Goal: Task Accomplishment & Management: Manage account settings

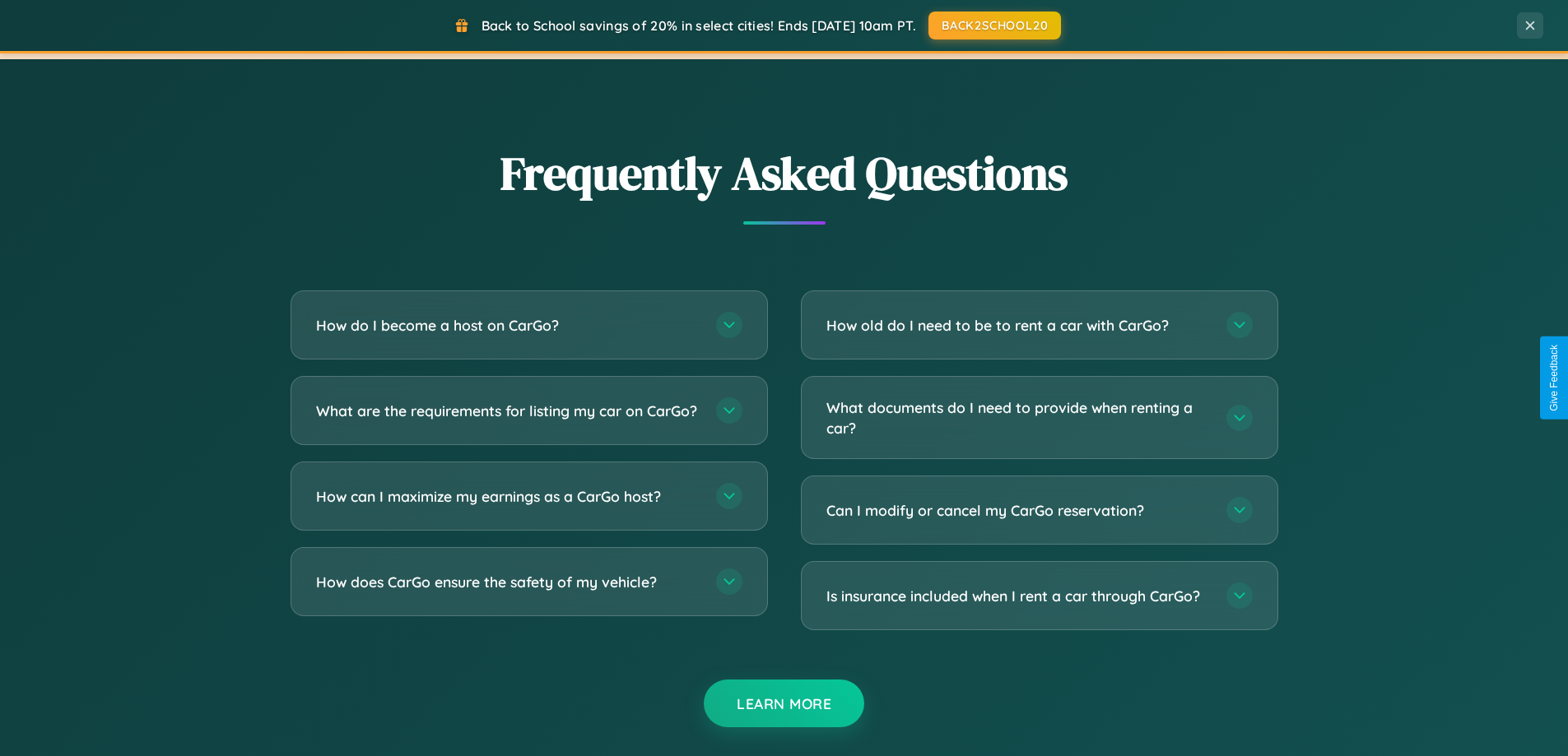
scroll to position [3167, 0]
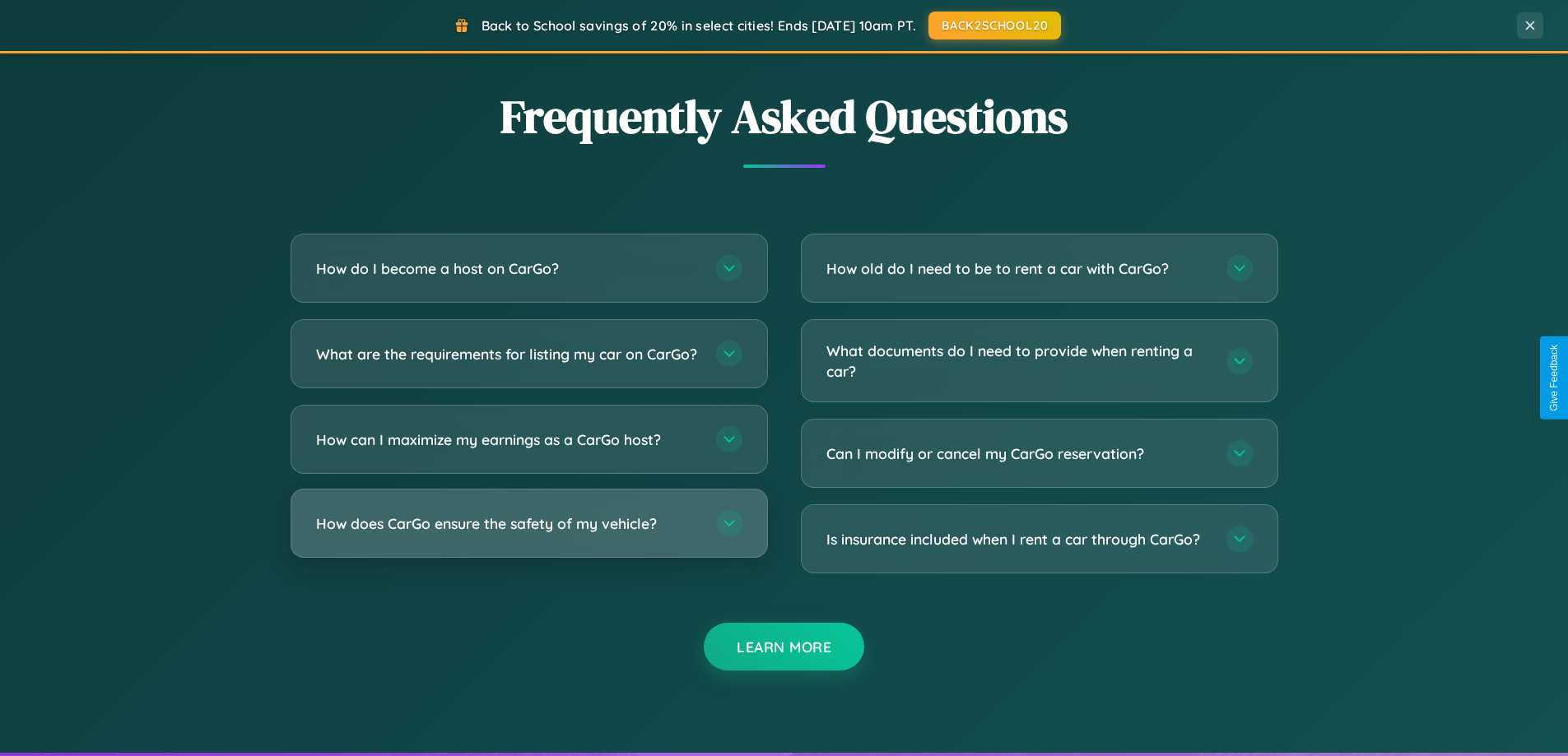
click at [529, 534] on h3 "How does CarGo ensure the safety of my vehicle?" at bounding box center [507, 524] width 384 height 20
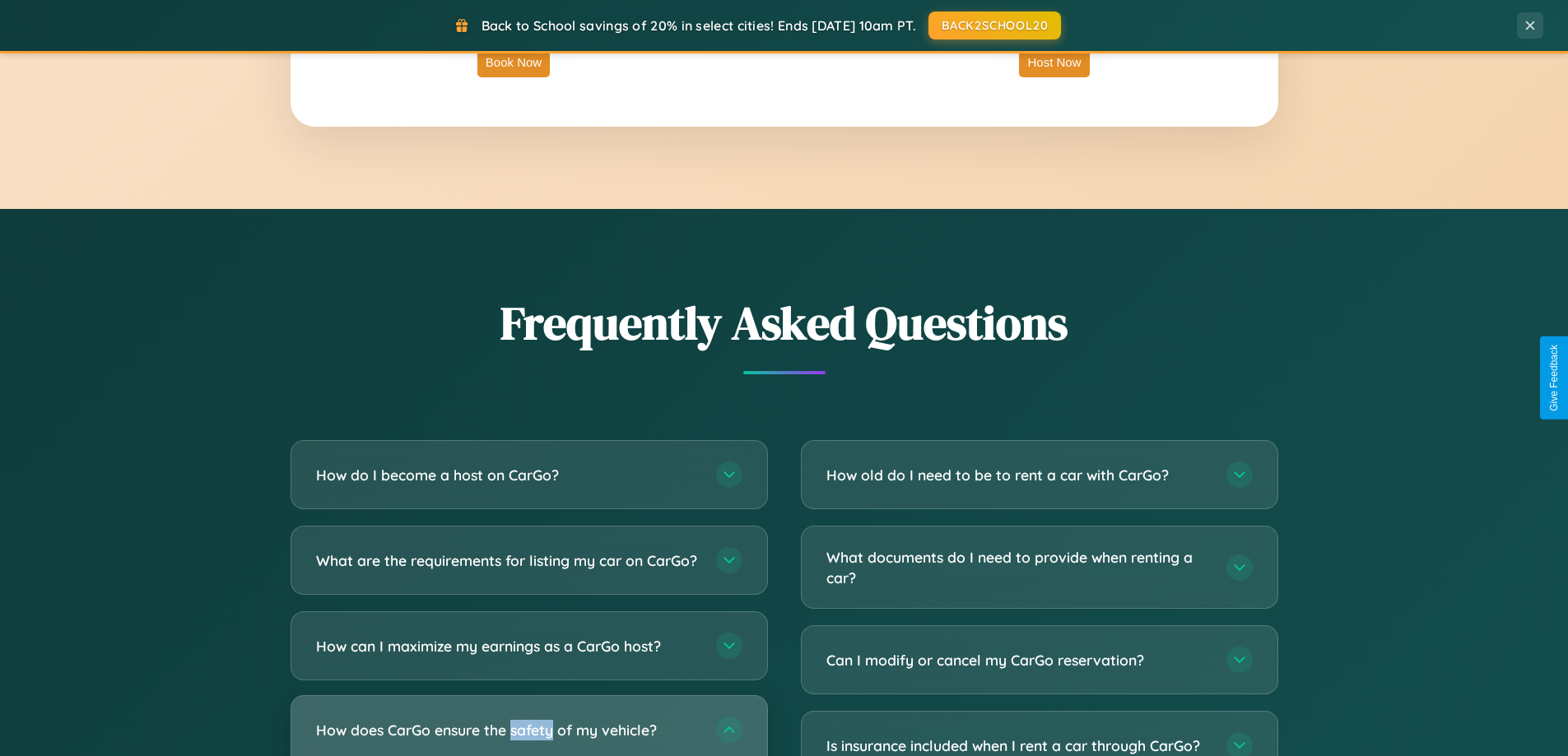
scroll to position [2842, 0]
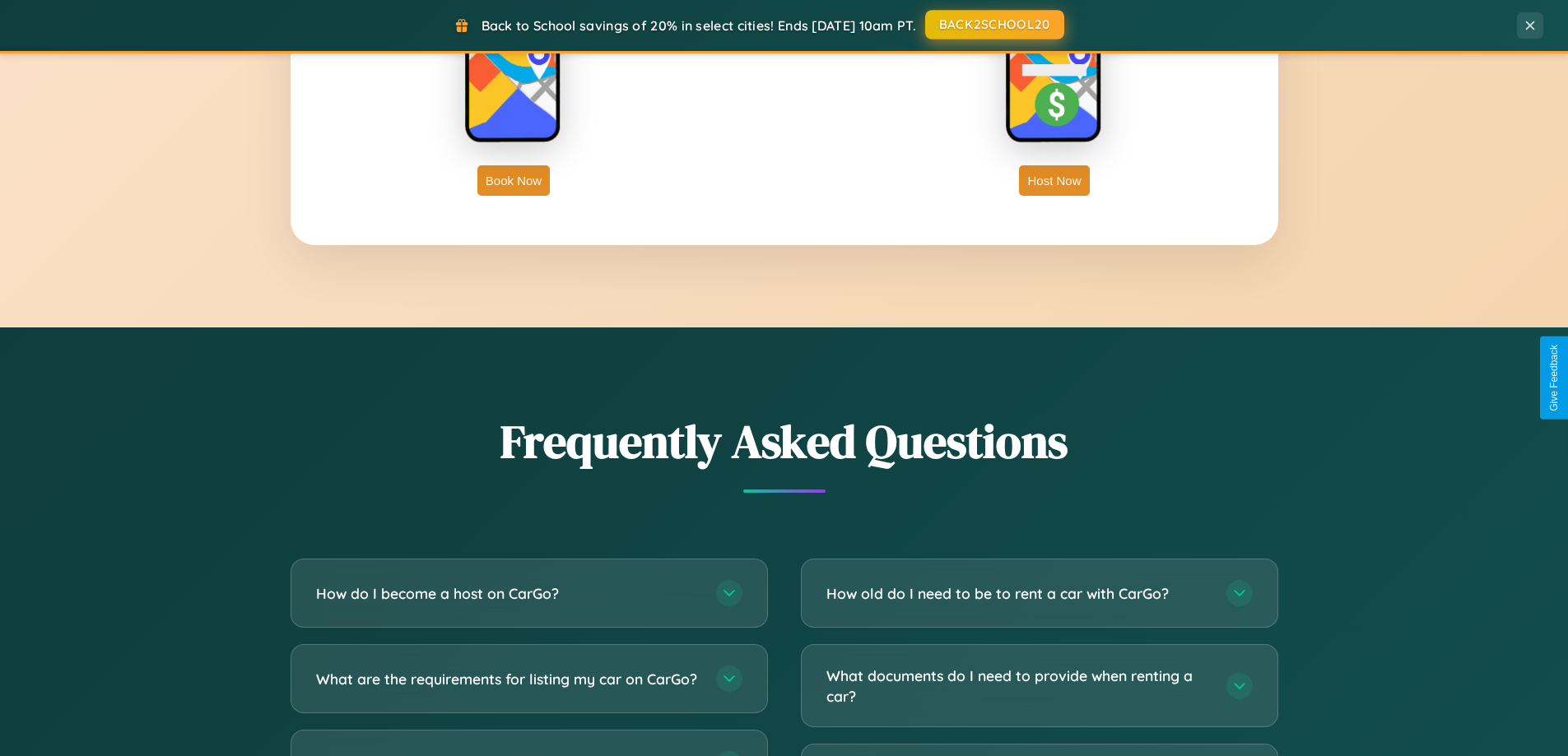
click at [993, 25] on button "BACK2SCHOOL20" at bounding box center [994, 25] width 139 height 30
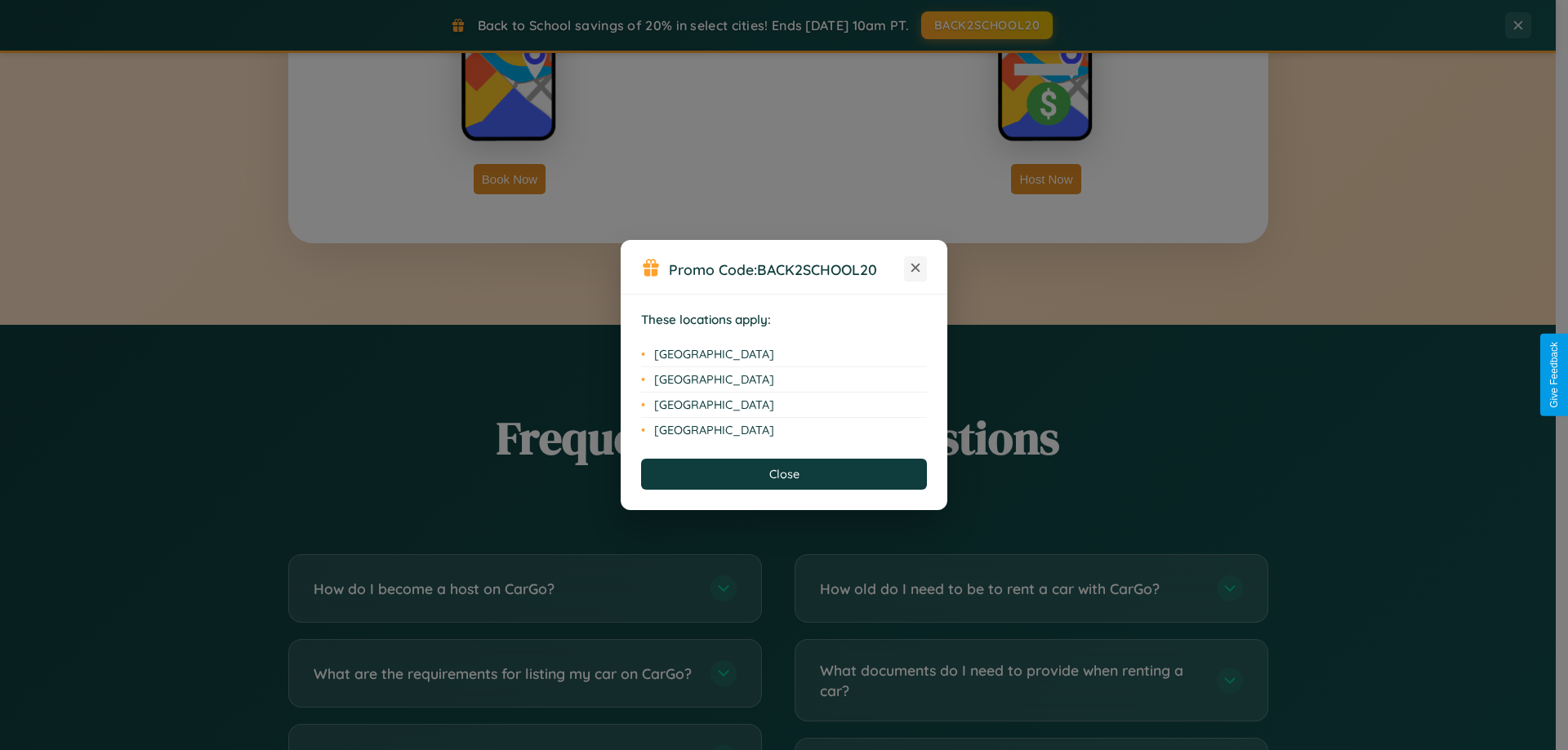
click at [916, 269] on icon at bounding box center [916, 268] width 9 height 9
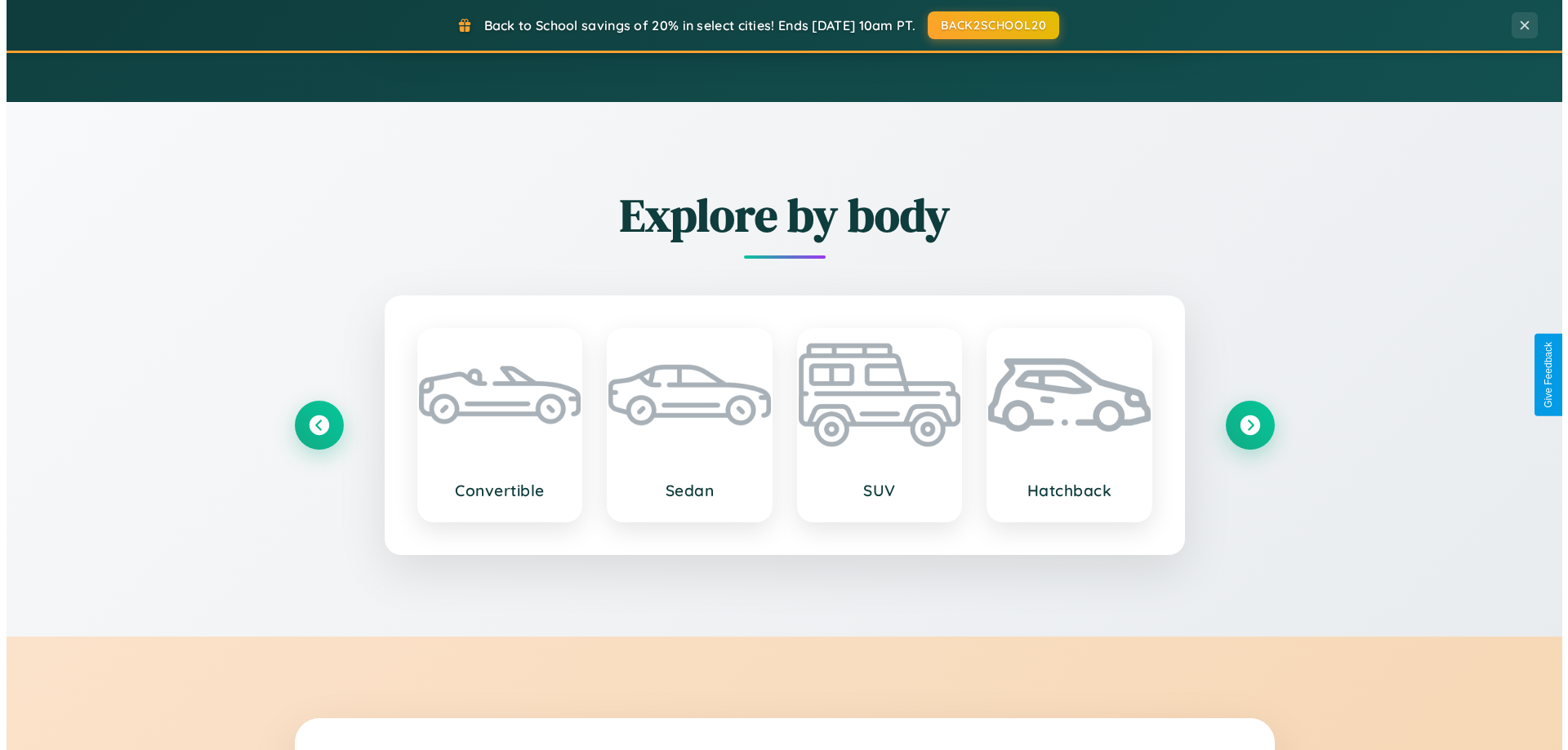
scroll to position [0, 0]
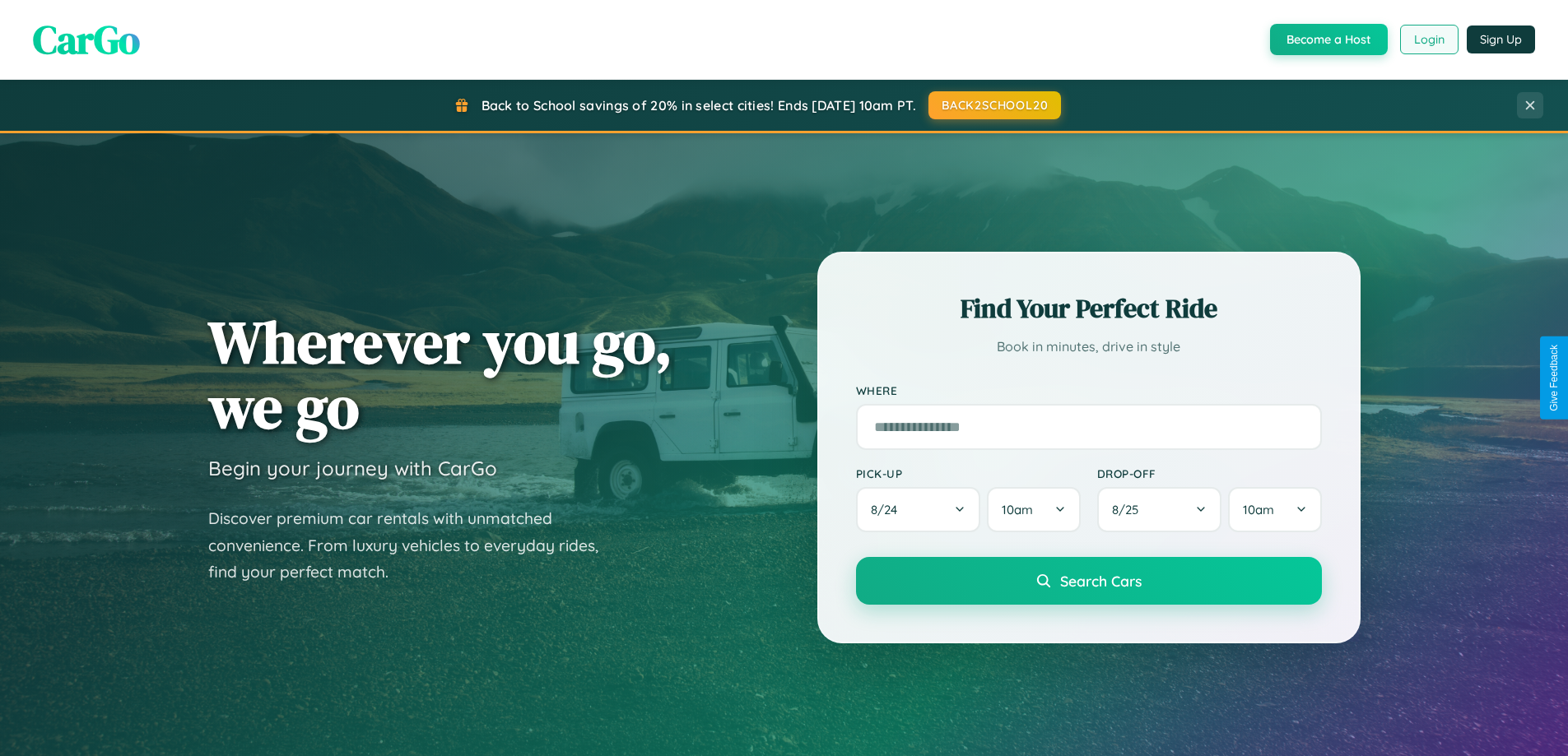
click at [1428, 39] on button "Login" at bounding box center [1428, 39] width 59 height 30
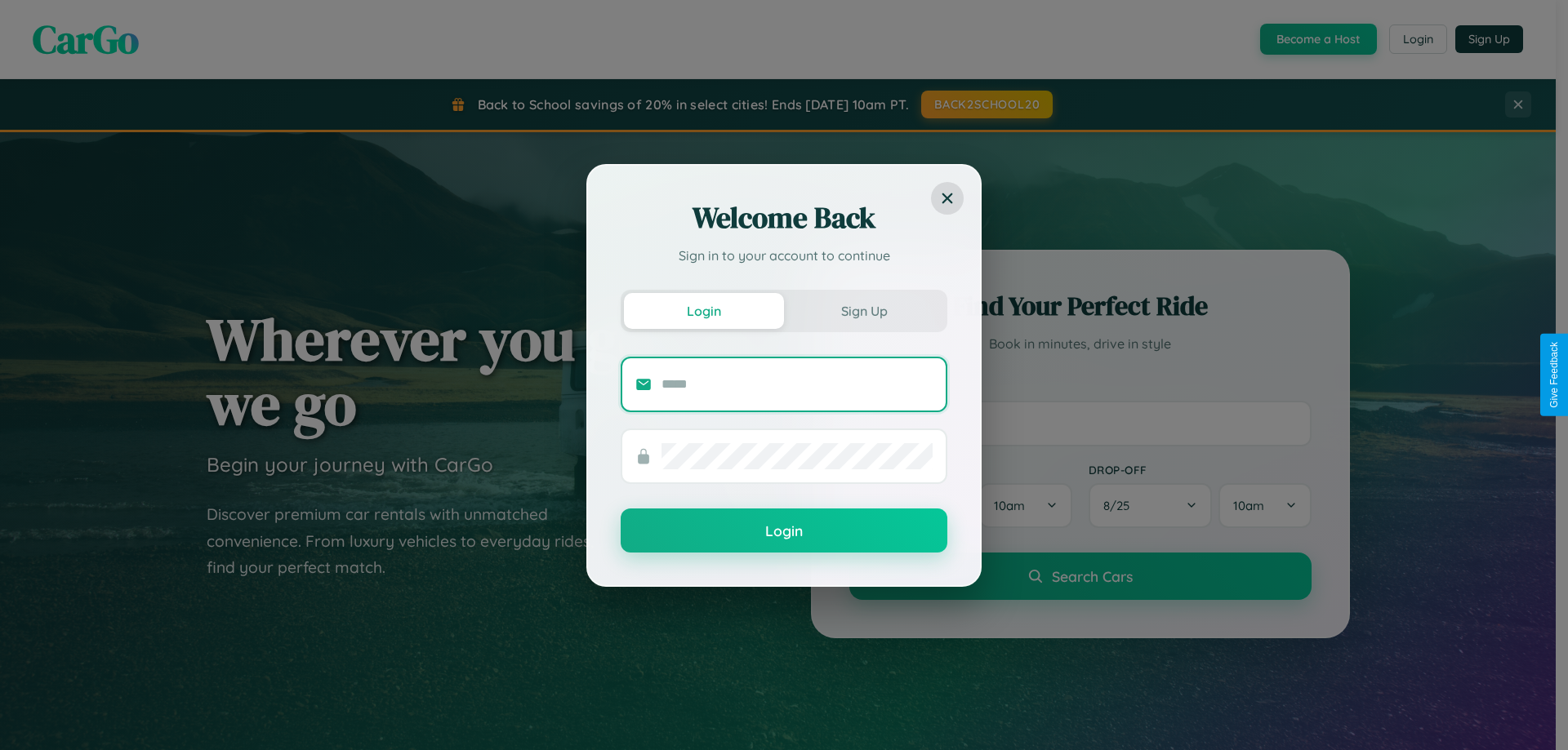
click at [798, 383] on input "text" at bounding box center [797, 384] width 271 height 26
type input "**********"
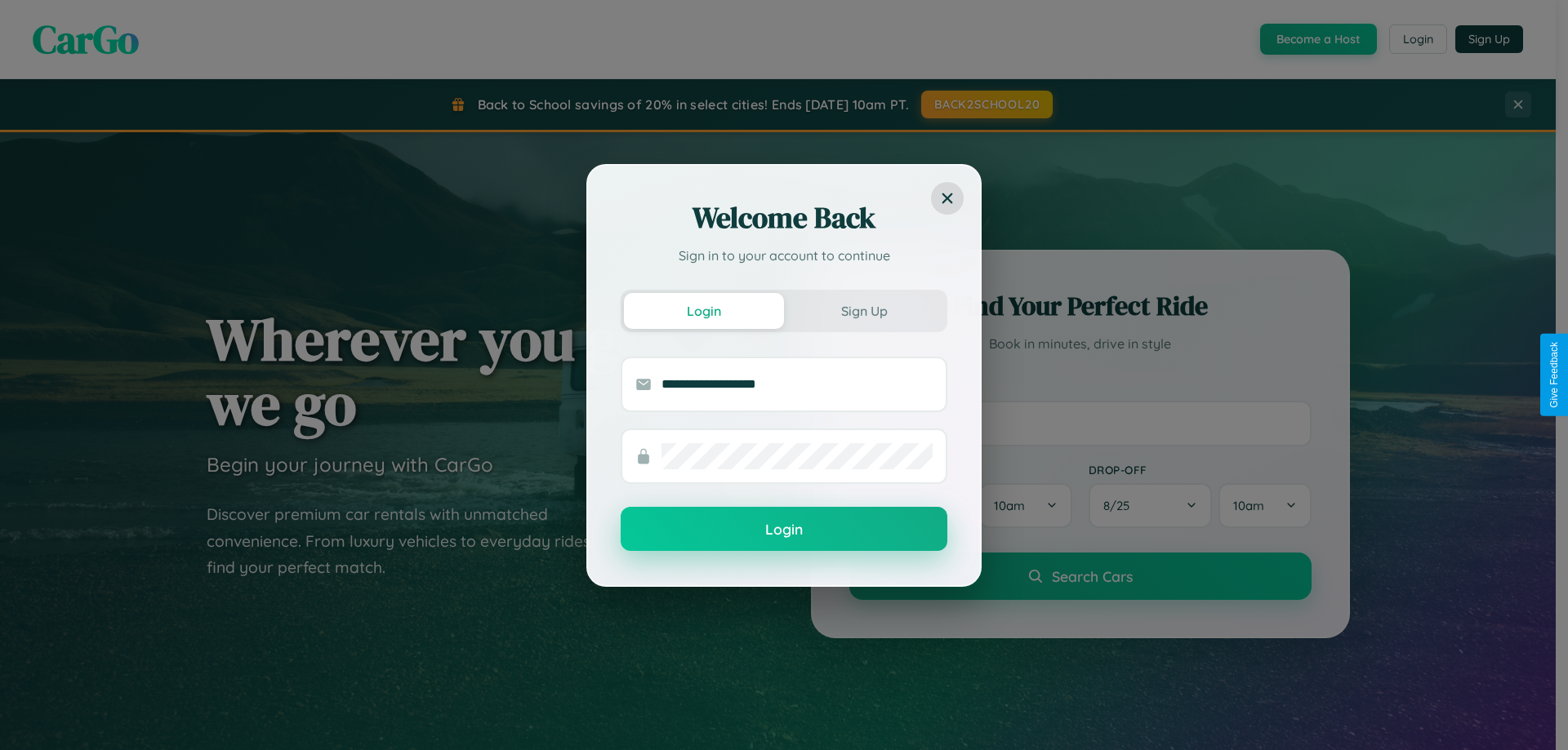
click at [784, 530] on button "Login" at bounding box center [784, 529] width 327 height 44
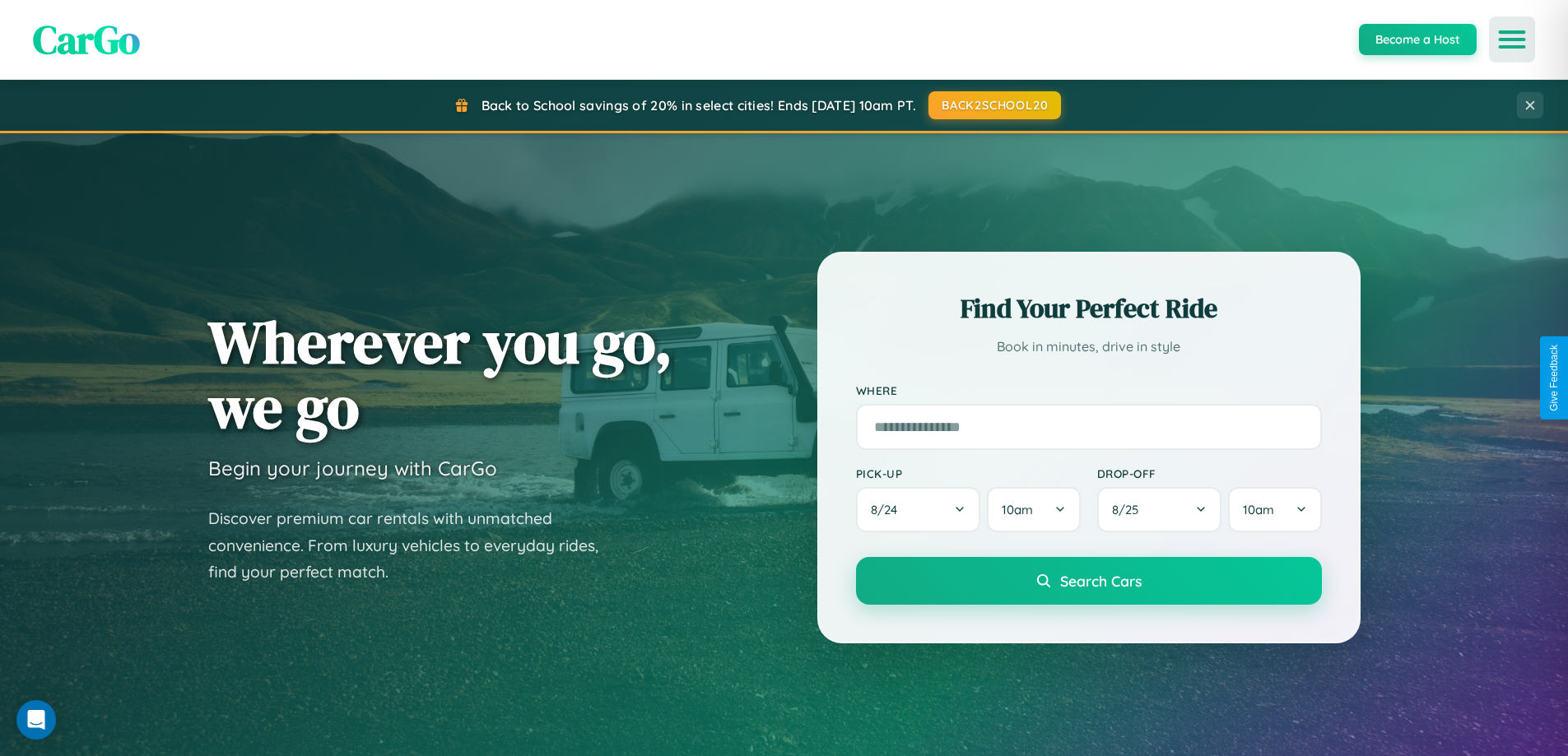
click at [1512, 39] on icon "Open menu" at bounding box center [1512, 39] width 24 height 14
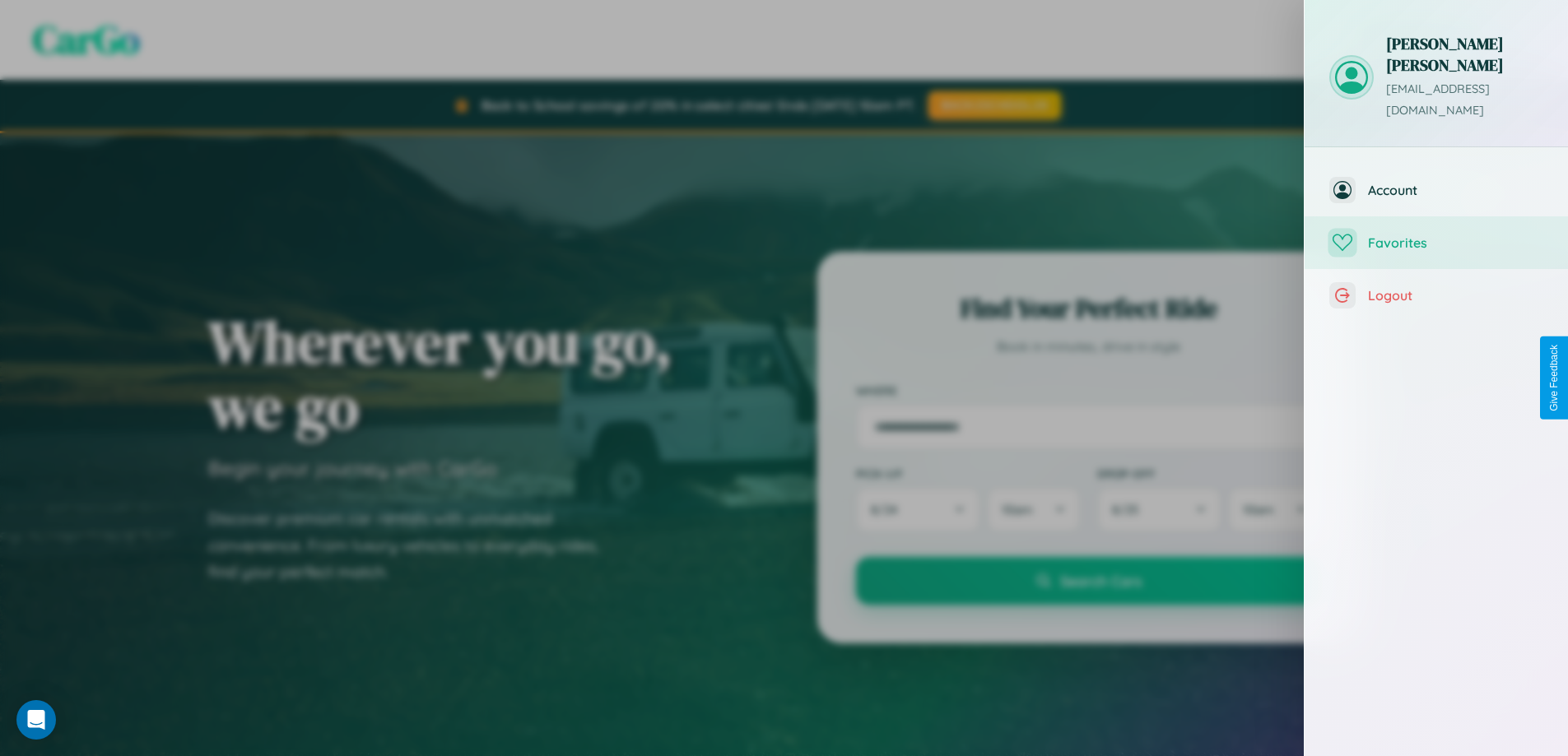
click at [1436, 235] on span "Favorites" at bounding box center [1456, 243] width 175 height 16
